Goal: Use online tool/utility: Use online tool/utility

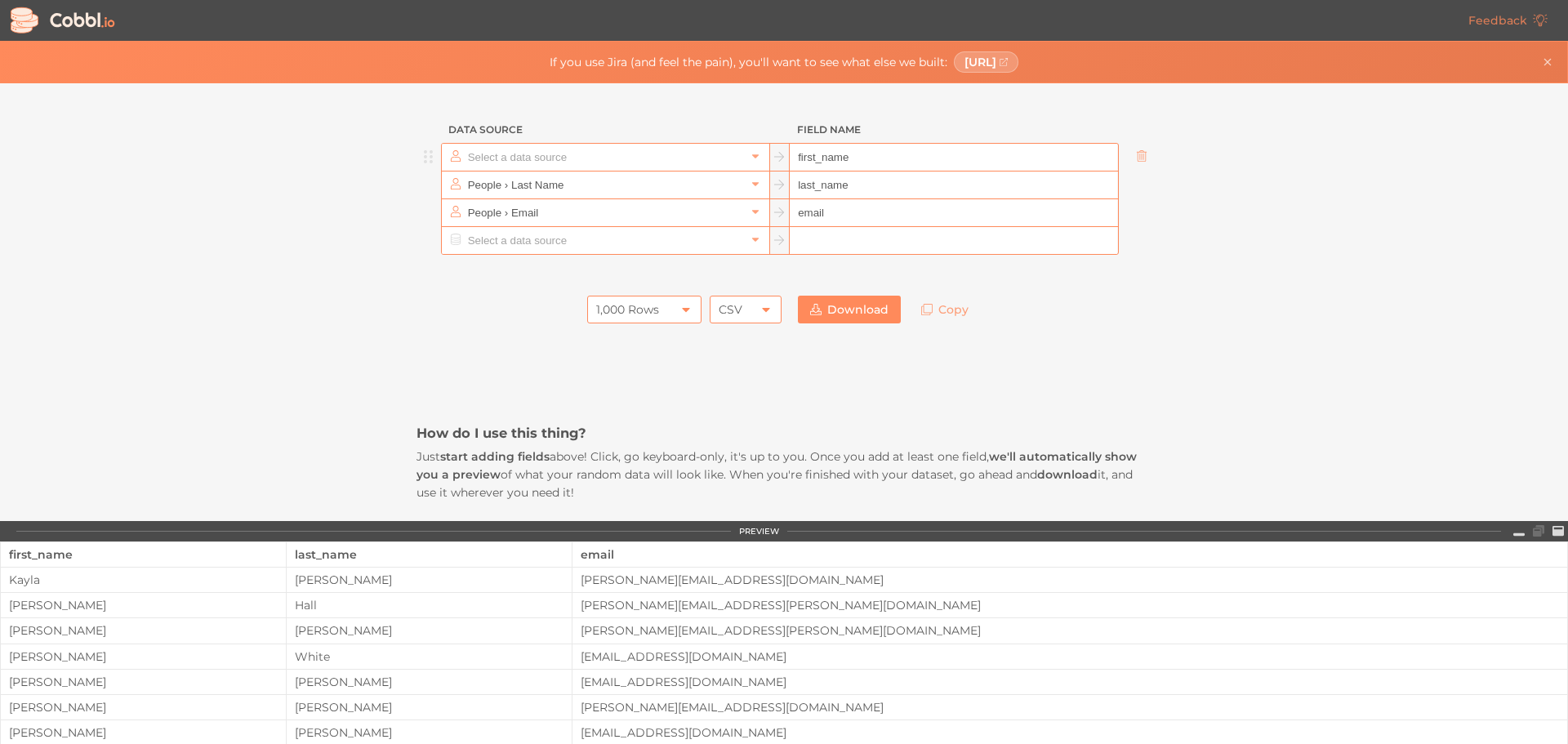
click at [662, 154] on input "text" at bounding box center [605, 157] width 282 height 27
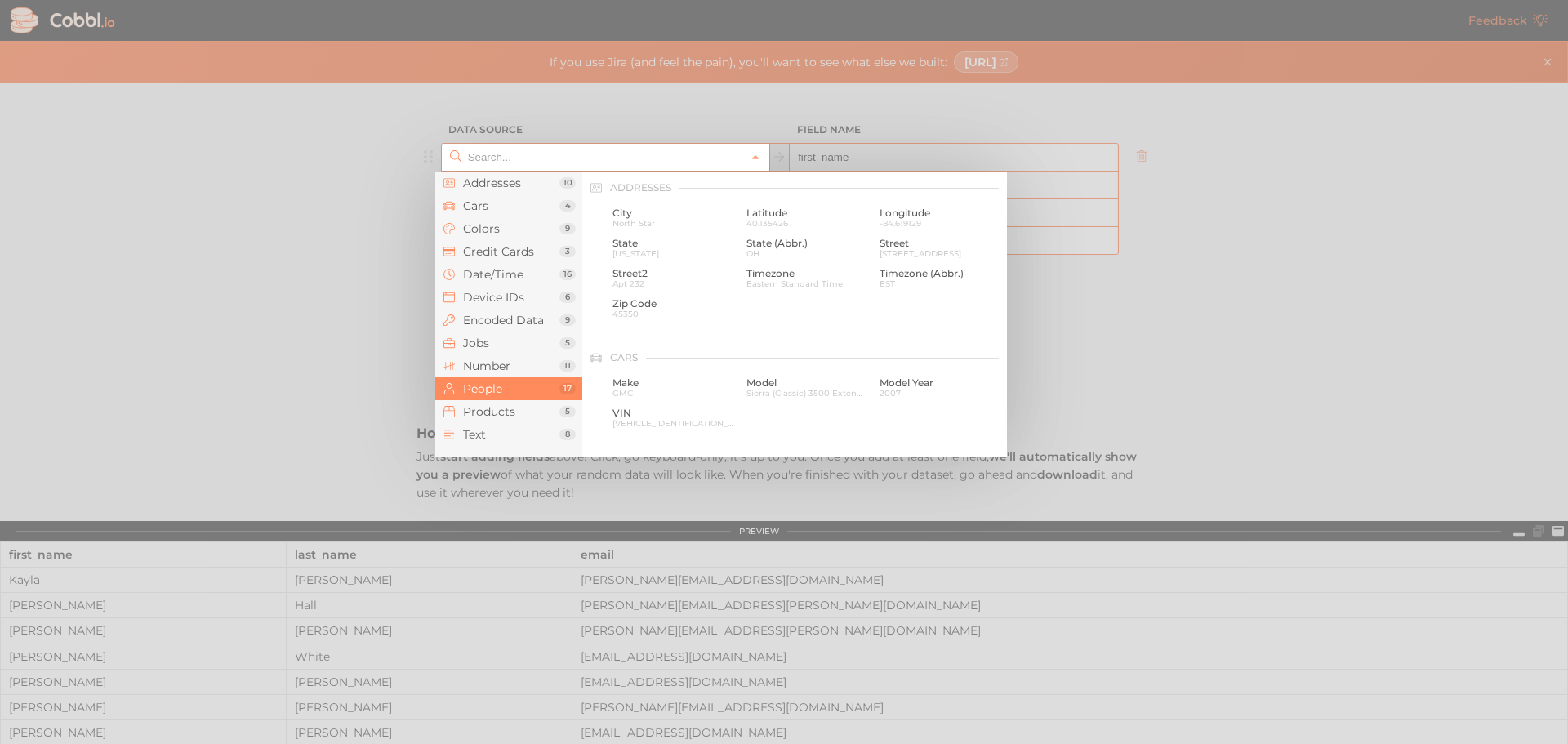
scroll to position [1258, 0]
click at [1168, 336] on div at bounding box center [784, 372] width 1568 height 744
type input "People › First Name"
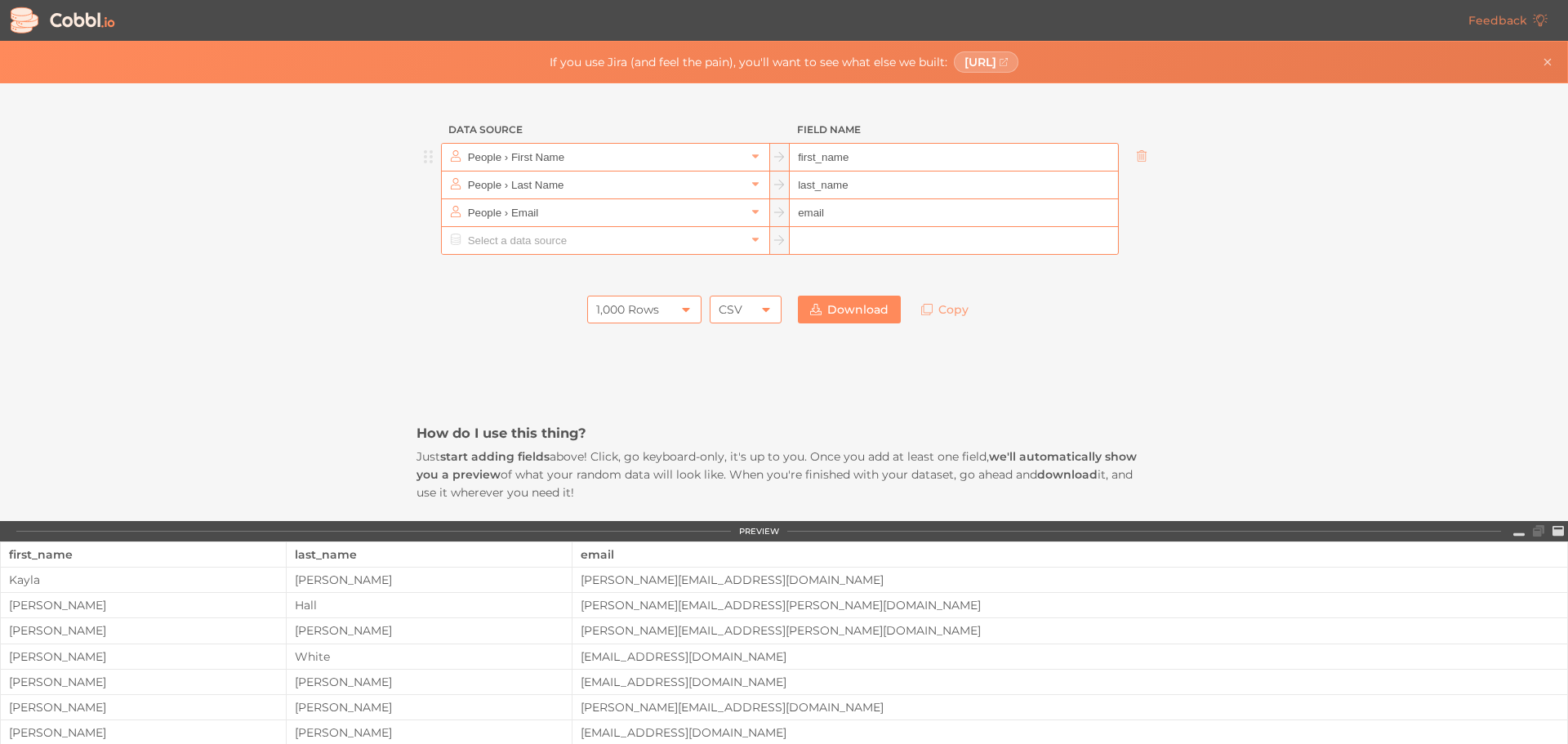
click at [748, 313] on div "CSV" at bounding box center [746, 310] width 72 height 28
click at [738, 364] on li "JSON" at bounding box center [741, 365] width 70 height 28
click at [664, 310] on div "1,000 Rows" at bounding box center [644, 310] width 115 height 28
click at [614, 335] on li "10 Rows" at bounding box center [639, 337] width 113 height 28
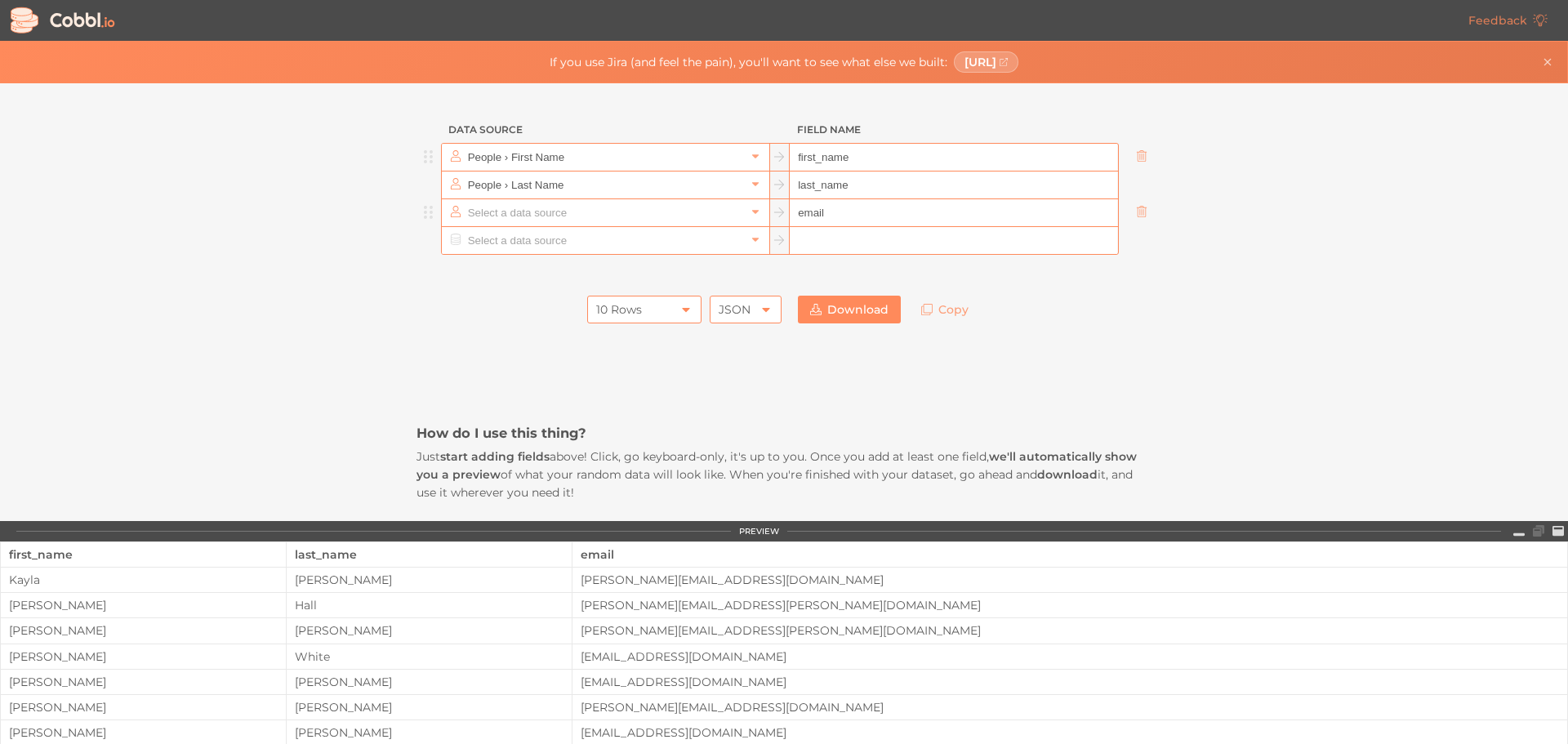
click at [502, 212] on input "text" at bounding box center [605, 213] width 282 height 27
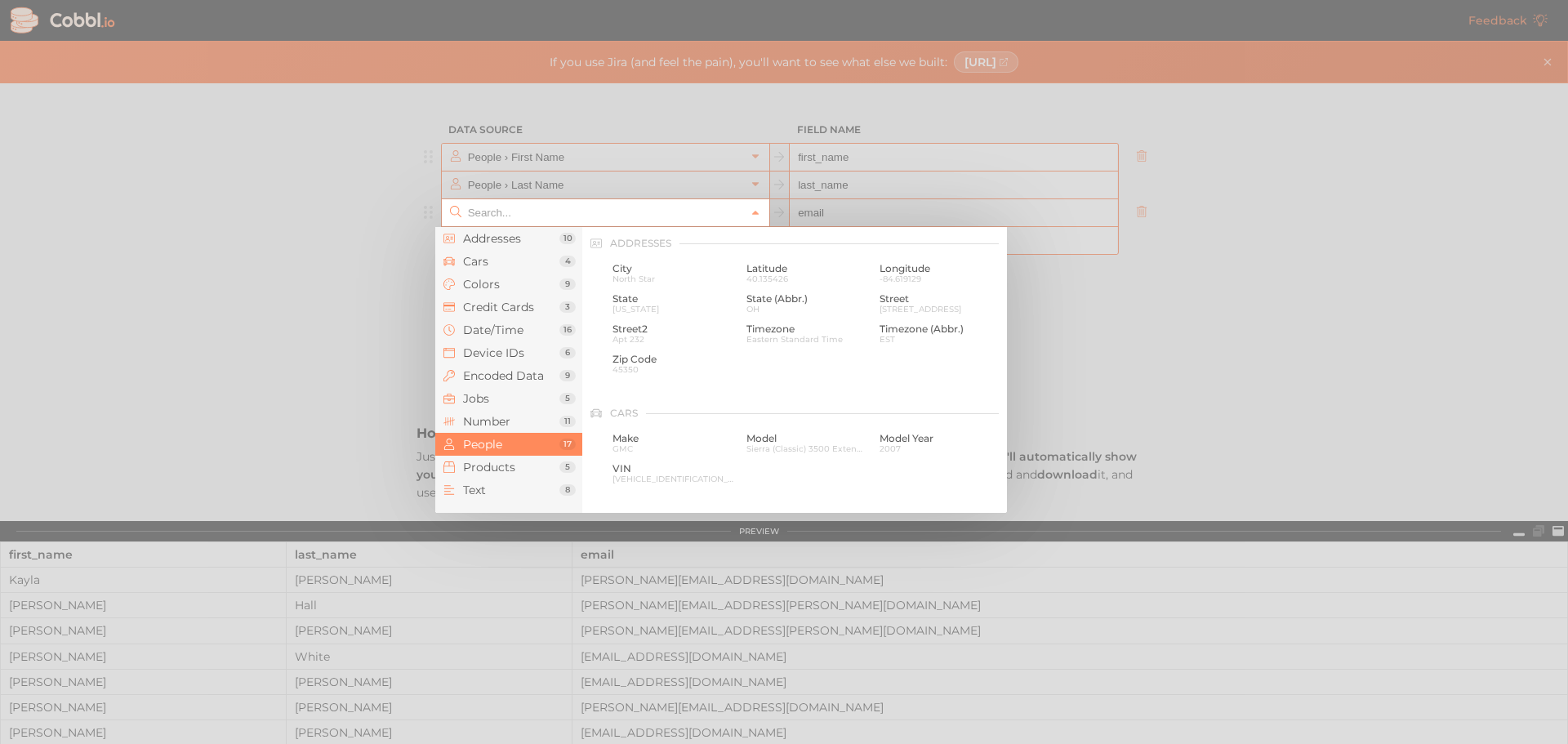
scroll to position [1258, 0]
click at [475, 446] on span "People" at bounding box center [511, 444] width 96 height 13
click at [657, 279] on span "34" at bounding box center [673, 278] width 122 height 9
type input "People › Age"
type input "age"
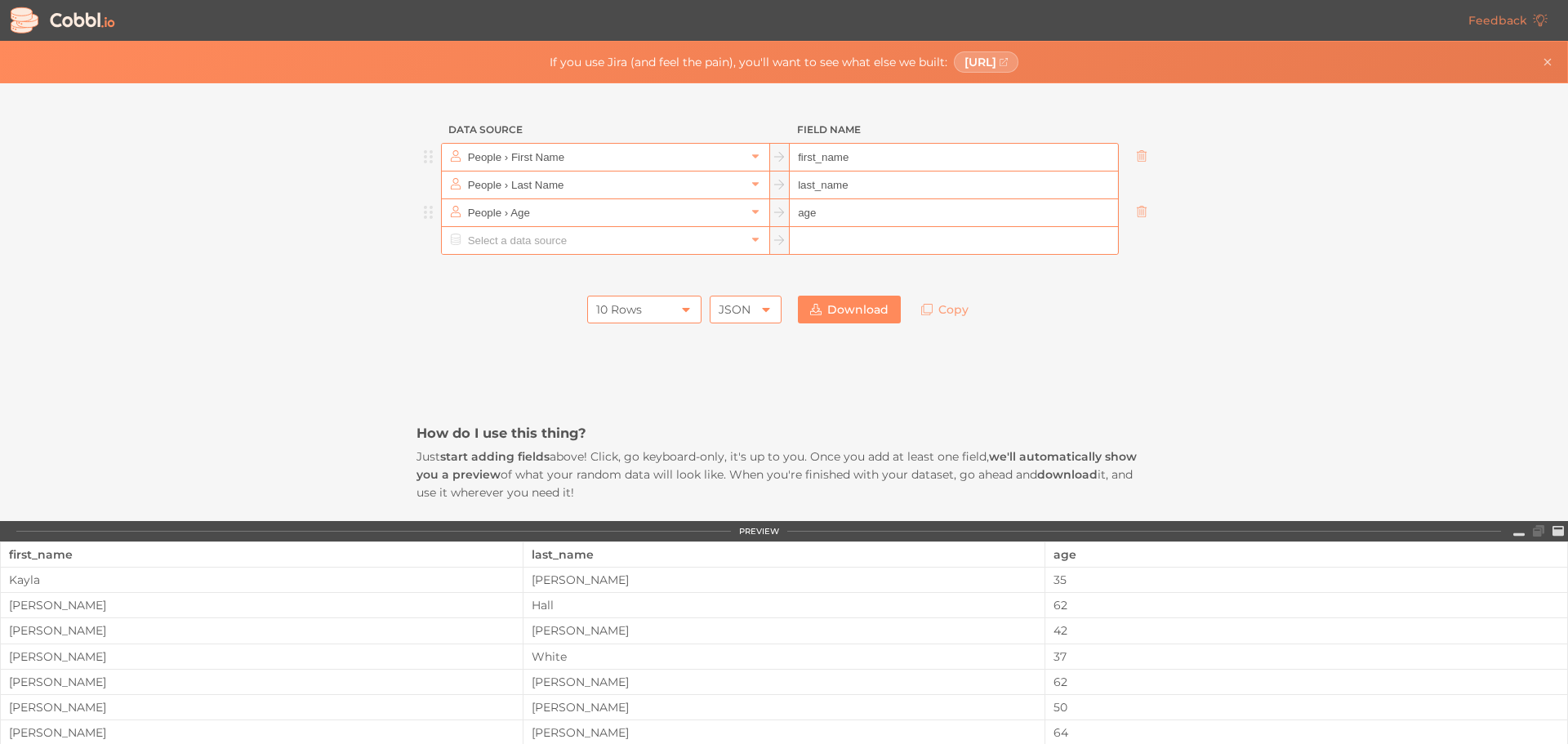
click at [776, 159] on icon at bounding box center [778, 157] width 10 height 10
drag, startPoint x: 418, startPoint y: 220, endPoint x: 482, endPoint y: 210, distance: 64.8
click at [485, 244] on input "text" at bounding box center [605, 240] width 282 height 27
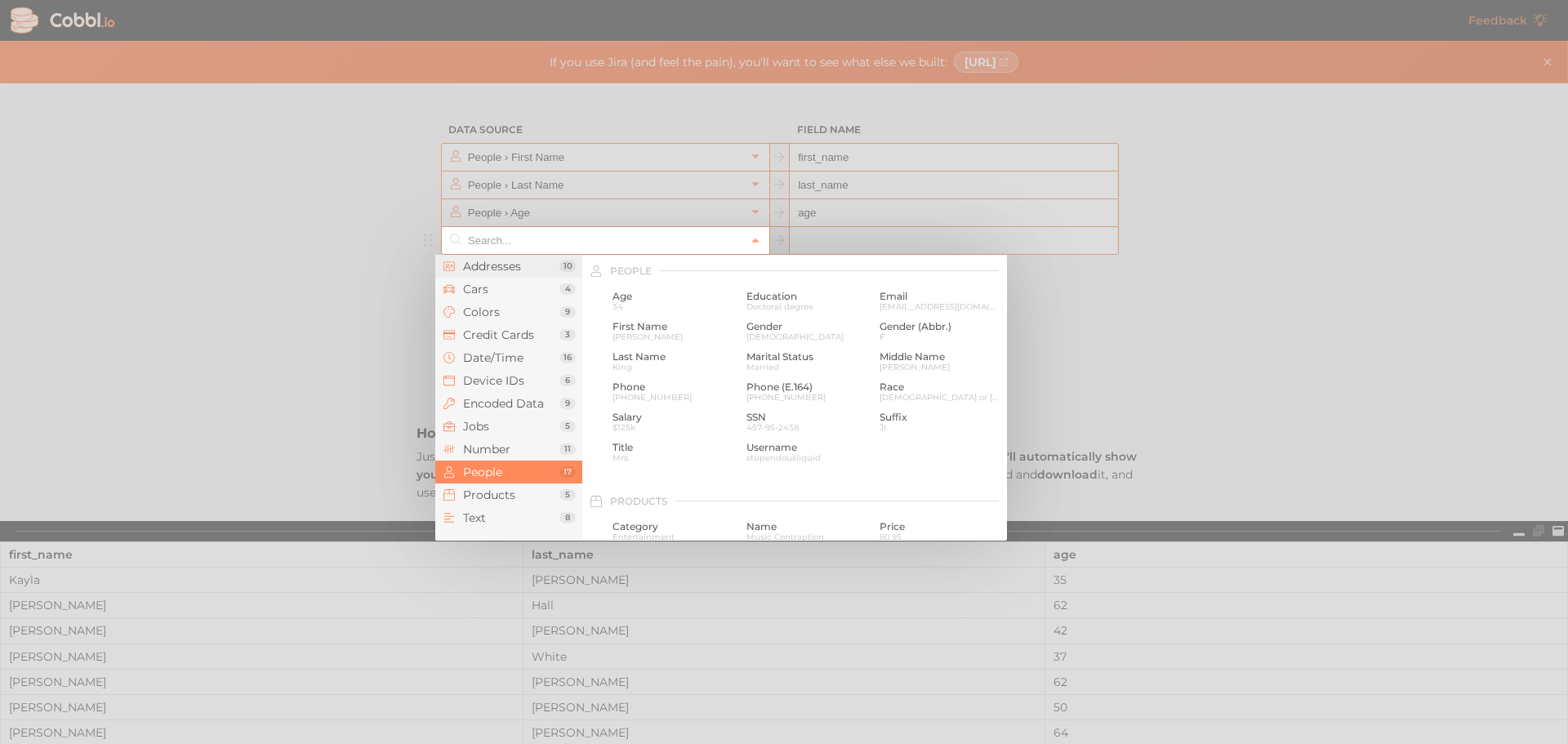
click at [486, 269] on span "Addresses" at bounding box center [511, 266] width 96 height 13
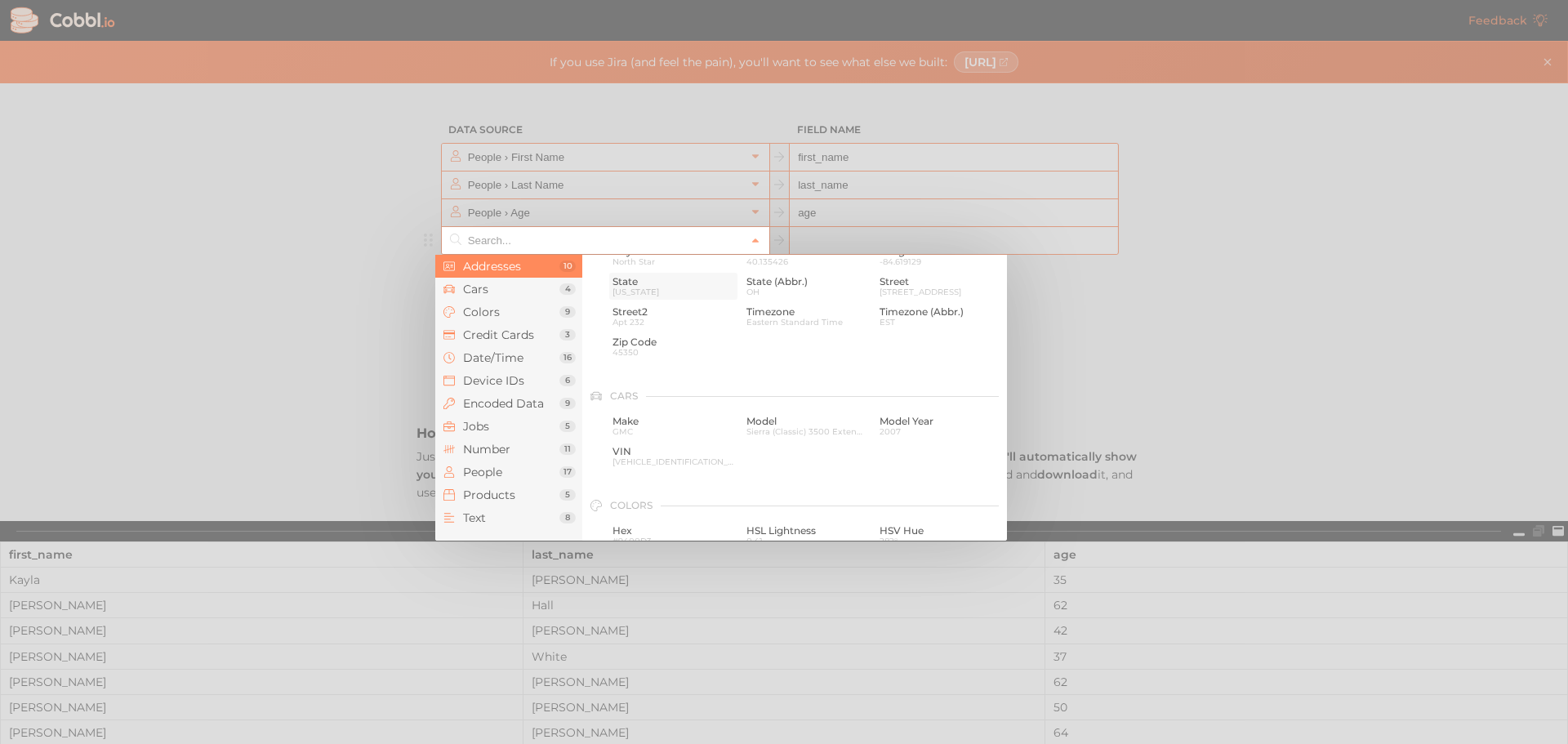
scroll to position [0, 0]
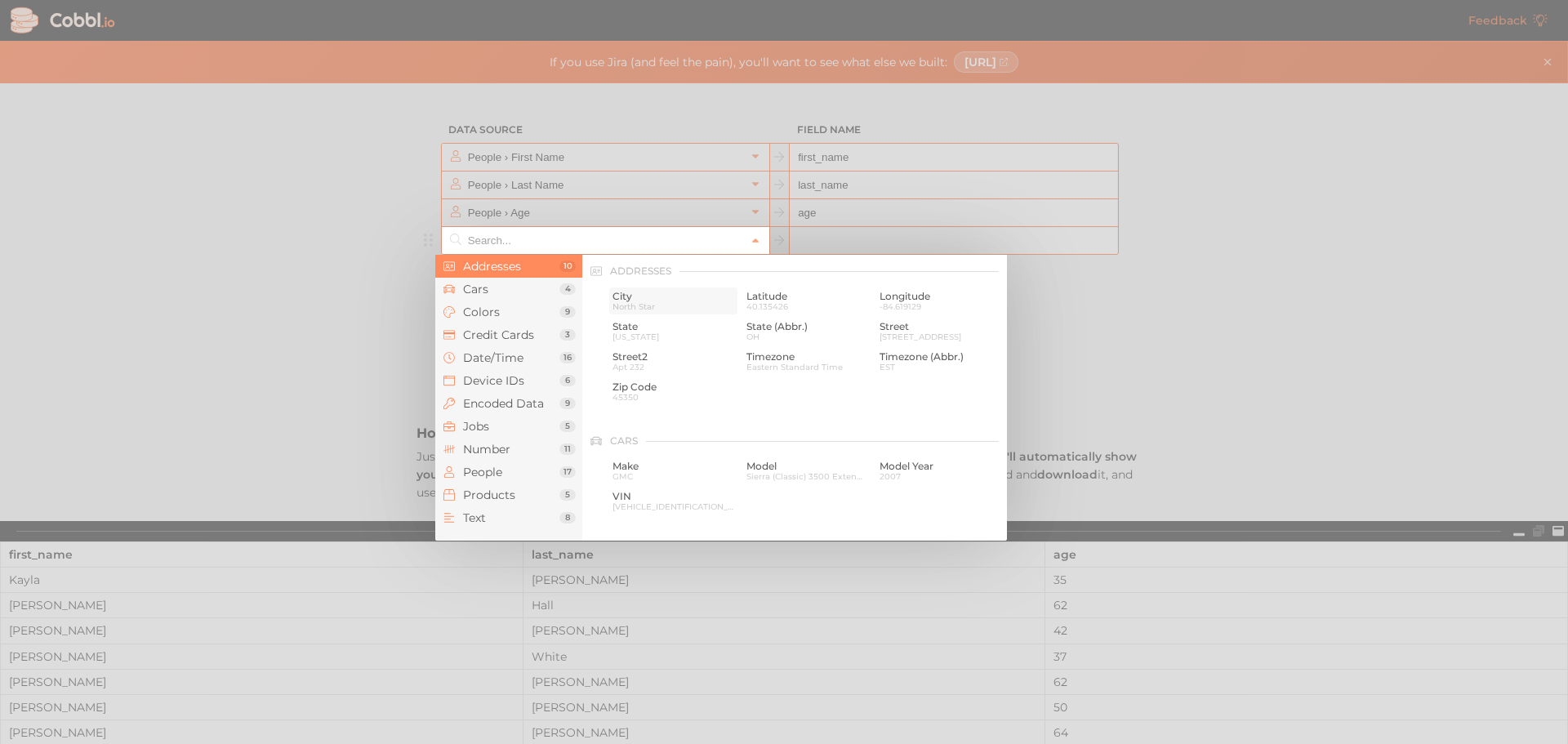
click at [639, 300] on span "City" at bounding box center [673, 296] width 122 height 11
type input "Addresses › City"
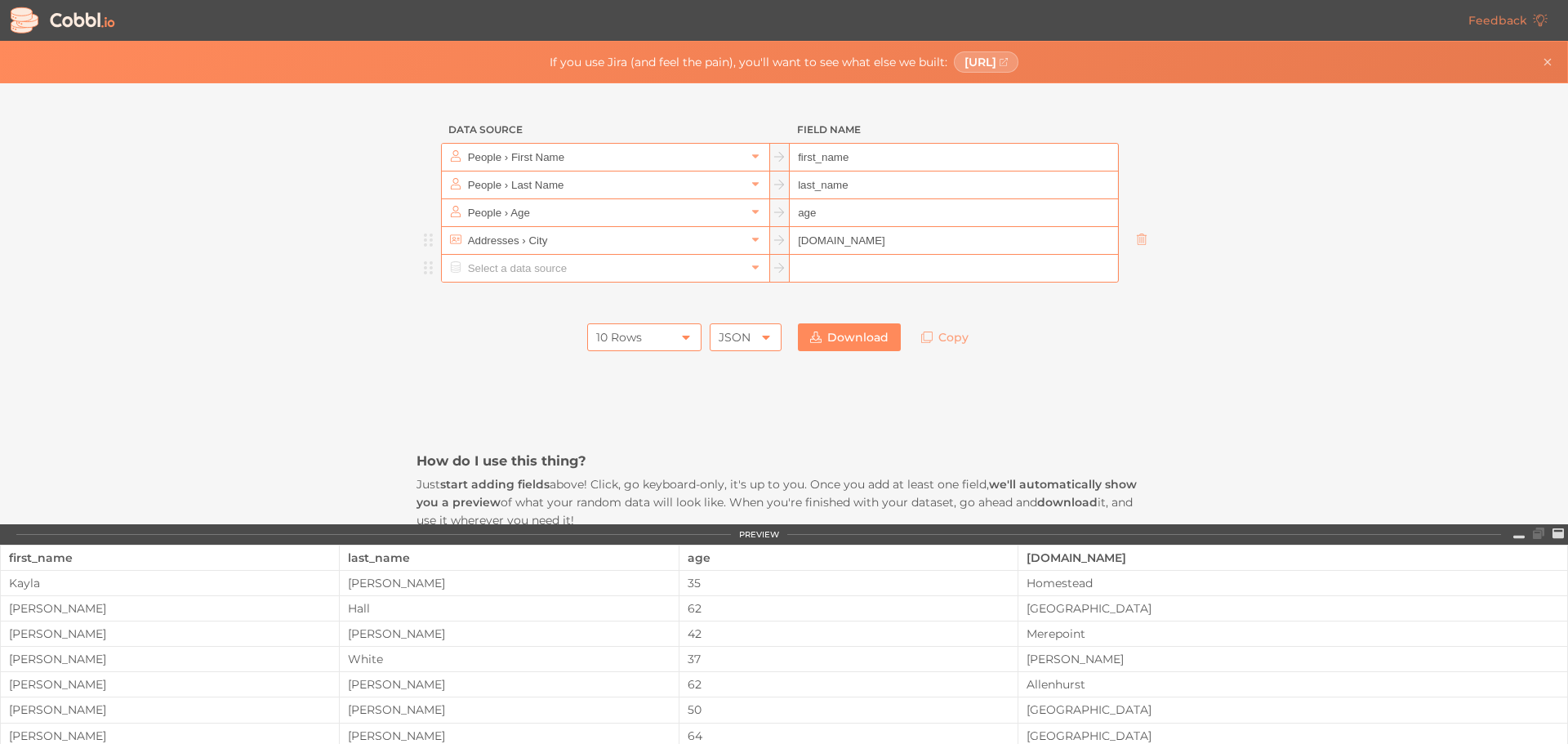
type input "[DOMAIN_NAME]"
click at [523, 266] on input "text" at bounding box center [605, 268] width 282 height 27
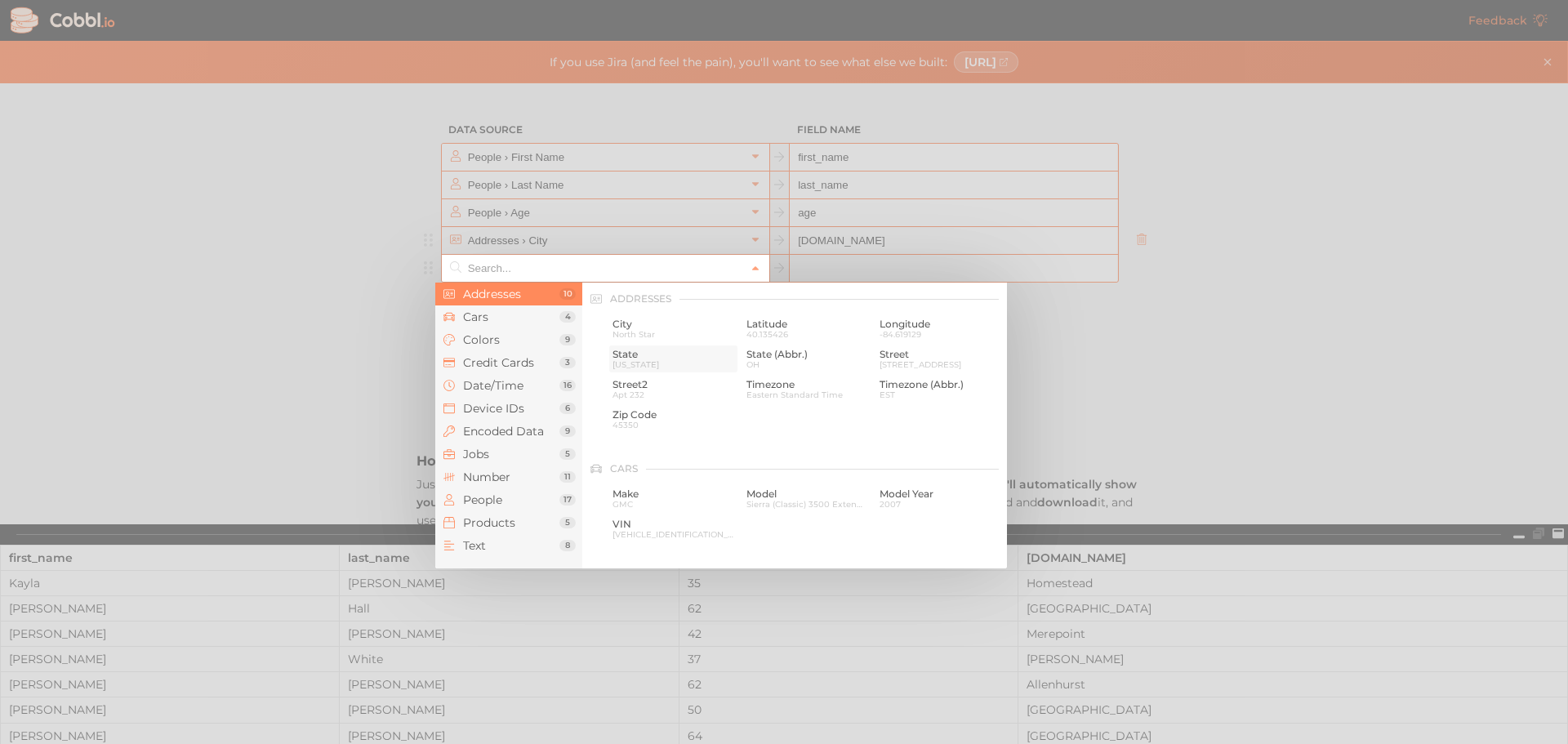
click at [643, 364] on span "[US_STATE]" at bounding box center [673, 364] width 122 height 9
type input "Addresses › State"
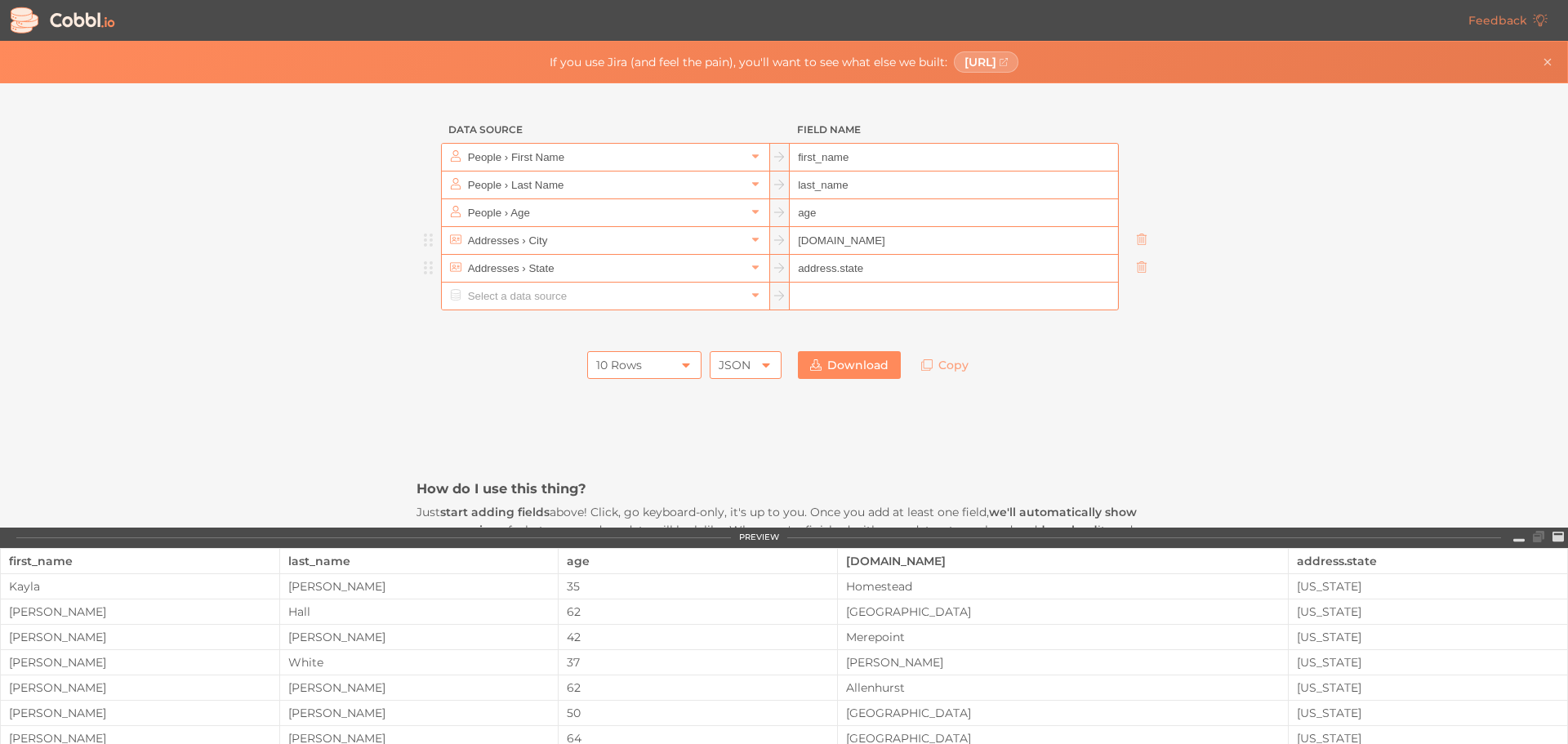
type input "address.state"
click at [756, 480] on h3 "How do I use this thing?" at bounding box center [784, 488] width 735 height 18
